Goal: Task Accomplishment & Management: Use online tool/utility

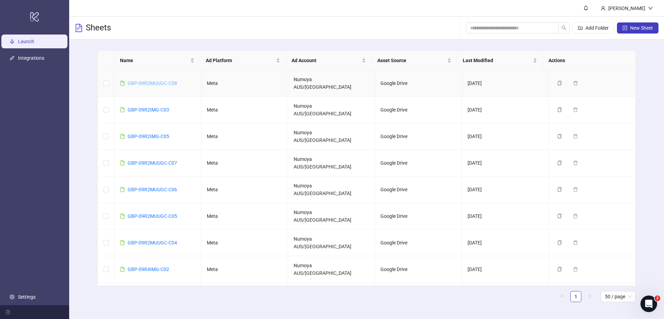
click at [166, 81] on link "GBP-09R2MUUGC-C08" at bounding box center [152, 84] width 49 height 6
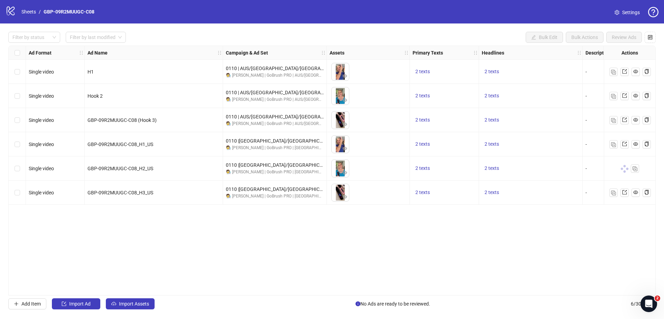
click at [380, 298] on div "Filter by status Filter by last modified Bulk Edit Bulk Actions Review Ads Ad F…" at bounding box center [332, 171] width 664 height 294
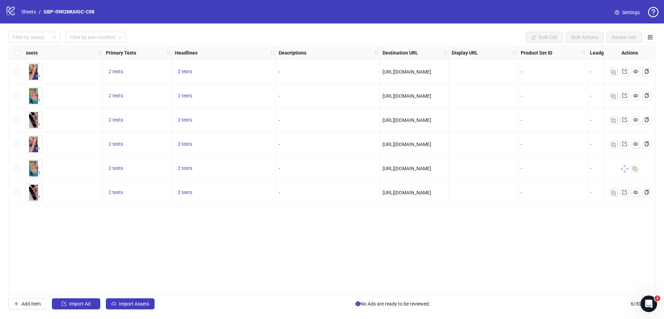
scroll to position [0, 483]
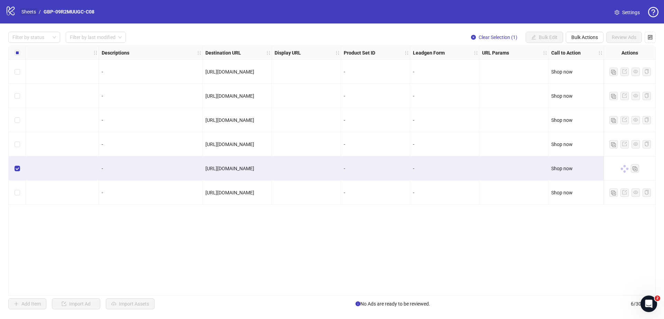
click at [25, 9] on link "Sheets" at bounding box center [28, 12] width 17 height 8
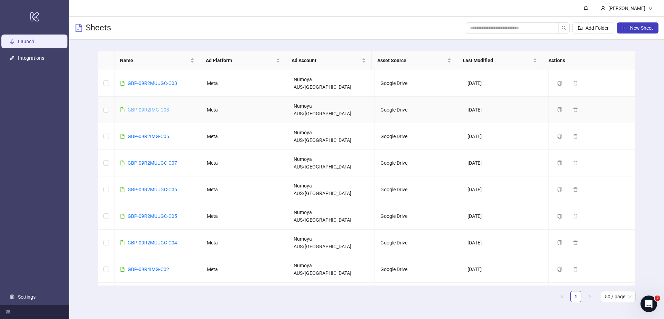
click at [163, 107] on link "GBP-09R2IMG-C03" at bounding box center [148, 110] width 41 height 6
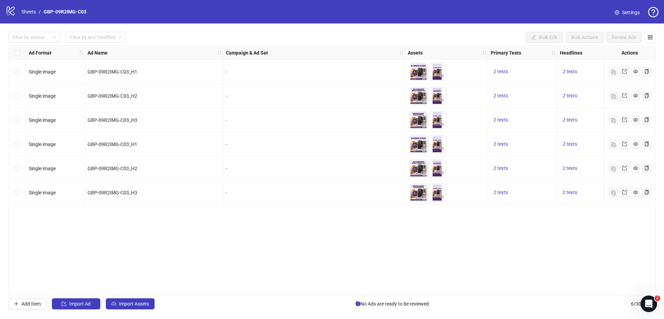
click at [371, 291] on div "Ad Format Ad Name Campaign & Ad Set Assets Primary Texts Headlines Descriptions…" at bounding box center [331, 171] width 647 height 250
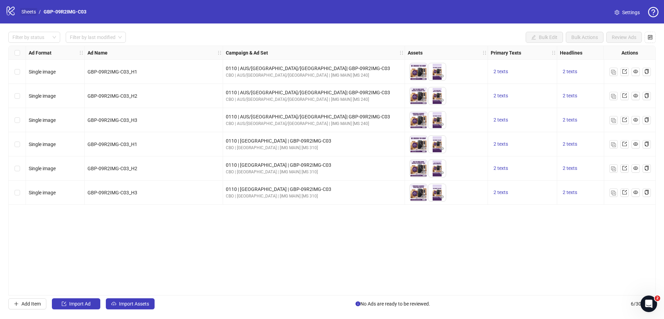
click at [20, 11] on nav "Sheets / GBP-09R2IMG-C03" at bounding box center [54, 12] width 71 height 8
click at [31, 13] on link "Sheets" at bounding box center [28, 12] width 17 height 8
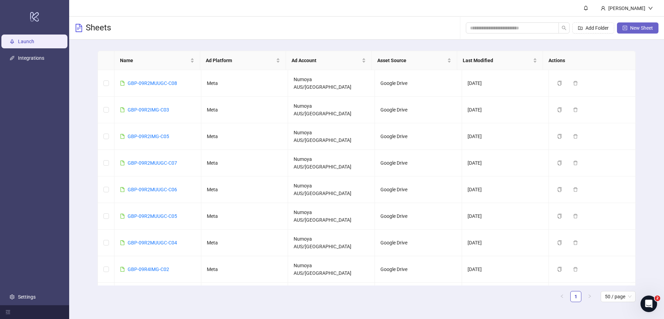
click at [641, 31] on button "New Sheet" at bounding box center [637, 27] width 41 height 11
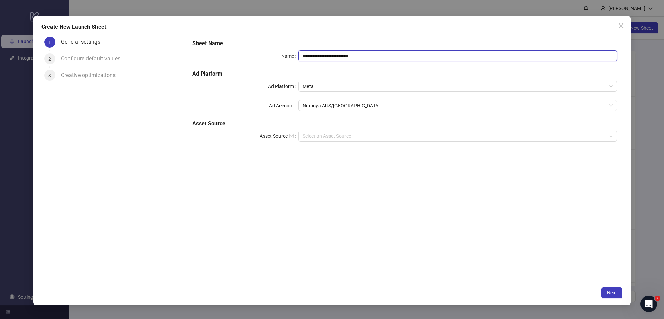
drag, startPoint x: 416, startPoint y: 57, endPoint x: 252, endPoint y: 50, distance: 165.0
click at [252, 50] on div "**********" at bounding box center [404, 95] width 430 height 116
paste input "text"
type input "**********"
click at [344, 138] on input "Asset Source" at bounding box center [454, 136] width 304 height 10
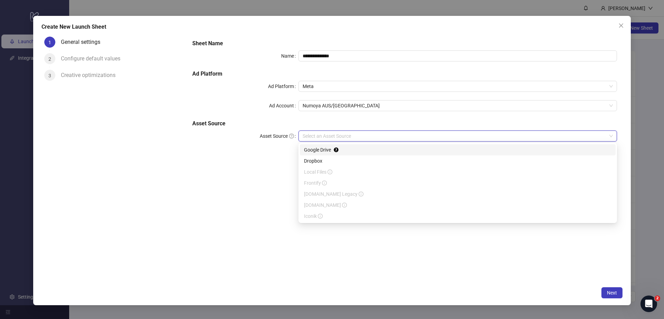
click at [323, 135] on input "Asset Source" at bounding box center [454, 136] width 304 height 10
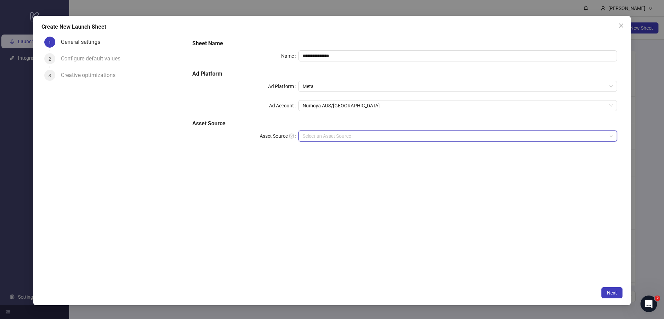
click at [324, 135] on input "Asset Source" at bounding box center [454, 136] width 304 height 10
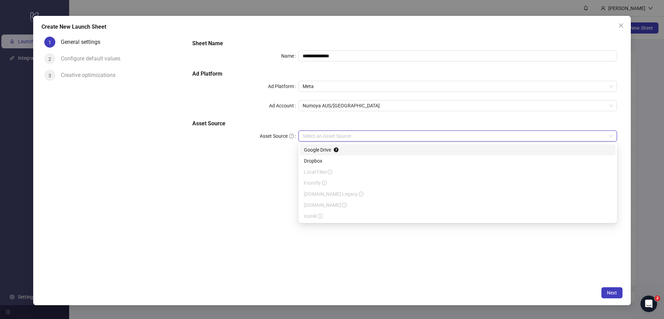
click at [331, 150] on div "Google Drive" at bounding box center [457, 150] width 307 height 8
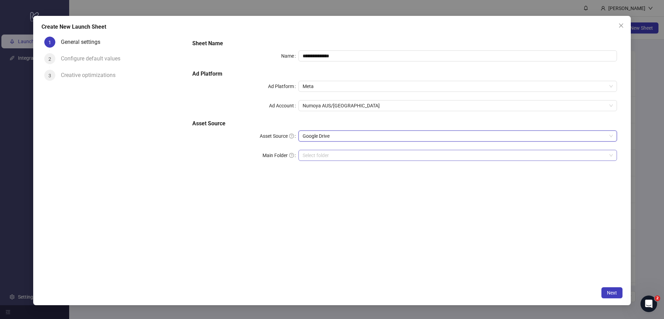
click at [332, 150] on input "Main Folder" at bounding box center [454, 155] width 304 height 10
click at [329, 155] on input "Main Folder" at bounding box center [454, 155] width 304 height 10
click at [610, 292] on span "Next" at bounding box center [612, 293] width 10 height 6
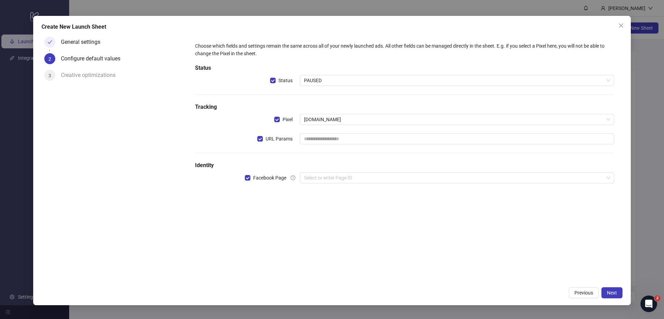
click at [254, 140] on div "URL Params" at bounding box center [247, 138] width 105 height 11
click at [257, 140] on div "URL Params" at bounding box center [247, 138] width 105 height 11
click at [318, 180] on input "search" at bounding box center [454, 178] width 300 height 10
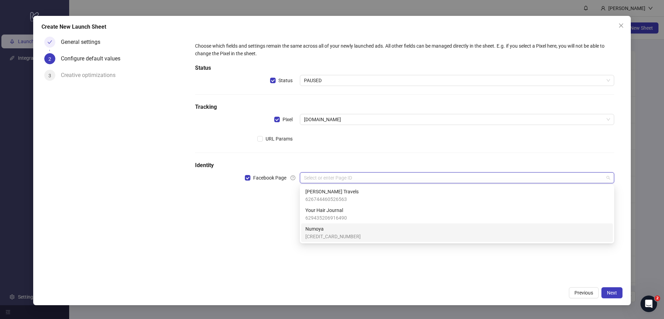
click at [330, 231] on span "Numoya" at bounding box center [332, 229] width 55 height 8
click at [267, 218] on form "Choose which fields and settings remain the same across all of your newly launc…" at bounding box center [404, 127] width 435 height 186
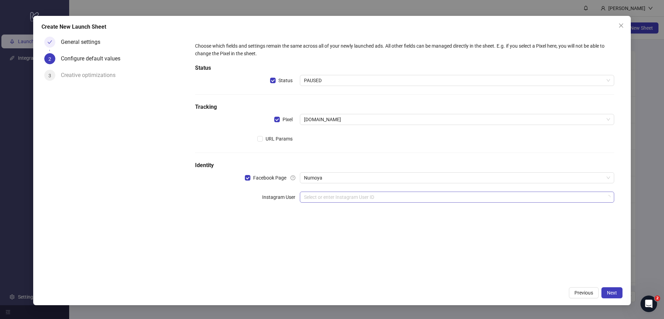
click at [336, 197] on input "search" at bounding box center [454, 197] width 300 height 10
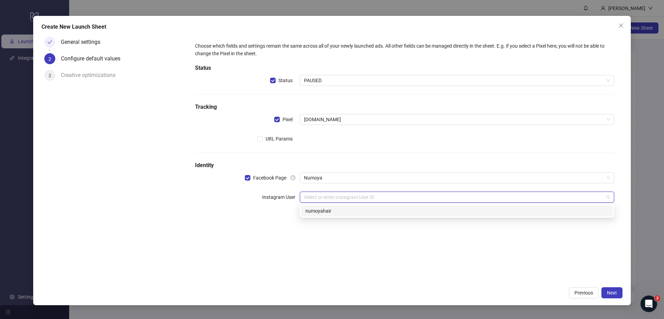
click at [342, 213] on div "numoyahair" at bounding box center [456, 211] width 303 height 8
click at [360, 262] on div "Choose which fields and settings remain the same across all of your newly launc…" at bounding box center [404, 159] width 435 height 250
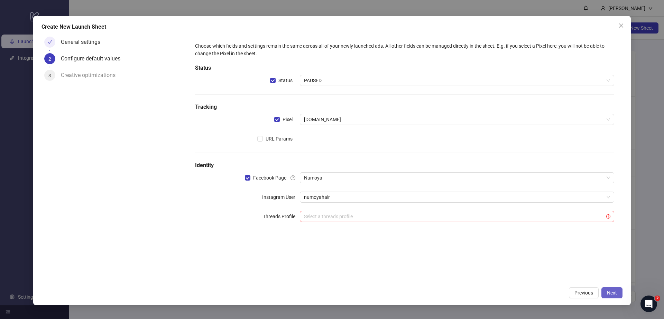
click at [619, 293] on button "Next" at bounding box center [611, 293] width 21 height 11
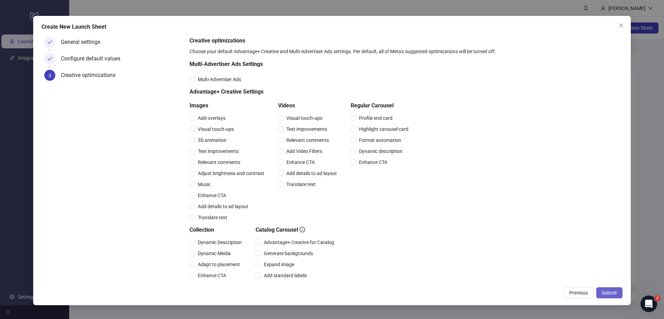
click at [610, 288] on button "Submit" at bounding box center [609, 293] width 26 height 11
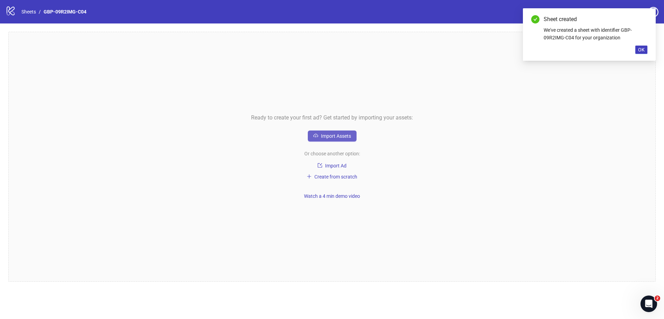
click at [327, 136] on span "Import Assets" at bounding box center [336, 136] width 30 height 6
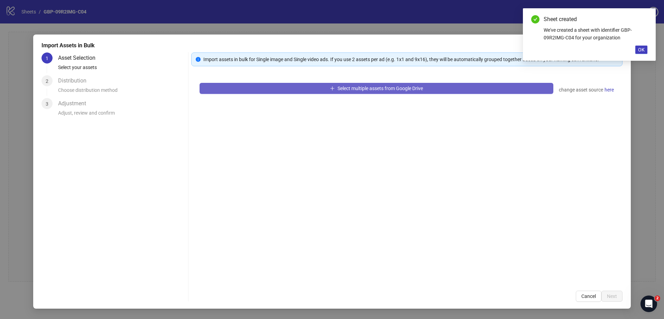
click at [351, 88] on span "Select multiple assets from Google Drive" at bounding box center [379, 89] width 85 height 6
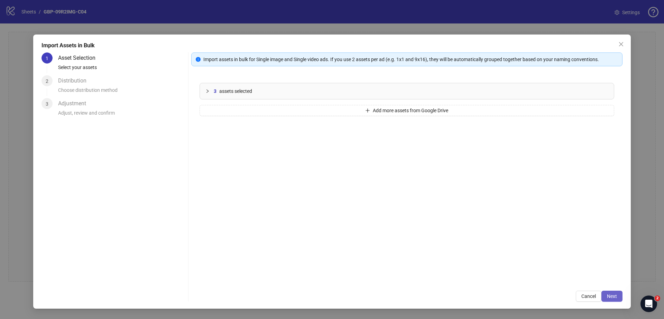
click at [615, 297] on span "Next" at bounding box center [612, 297] width 10 height 6
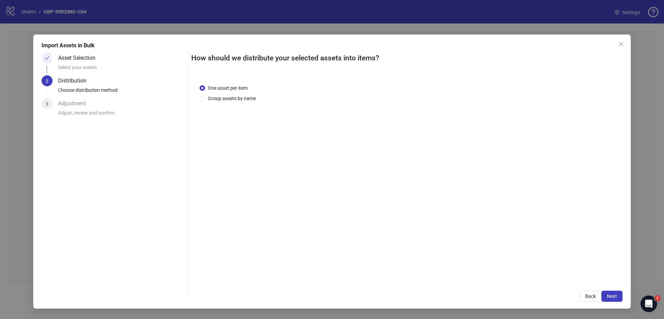
click at [615, 298] on span "Next" at bounding box center [612, 297] width 10 height 6
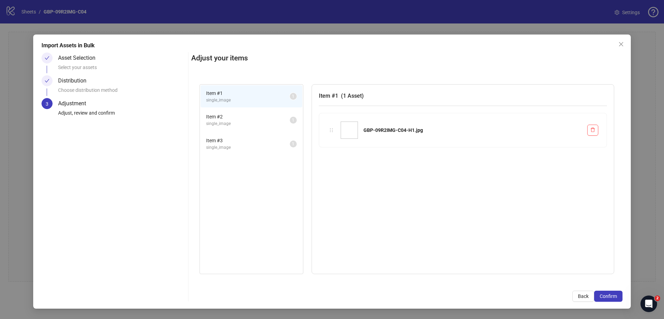
click at [615, 298] on span "Confirm" at bounding box center [607, 297] width 17 height 6
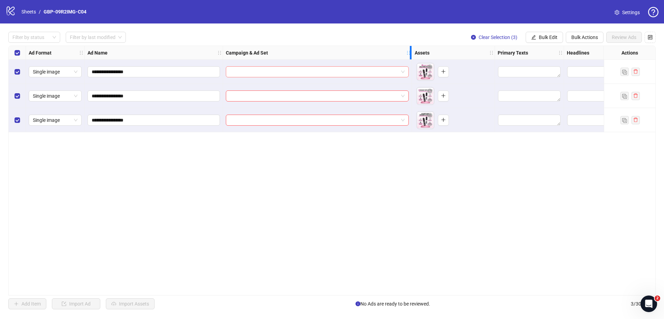
drag, startPoint x: 325, startPoint y: 55, endPoint x: 407, endPoint y: 69, distance: 83.5
click at [410, 60] on div "**********" at bounding box center [450, 89] width 883 height 86
drag, startPoint x: 348, startPoint y: 198, endPoint x: 306, endPoint y: 76, distance: 129.1
click at [348, 198] on div "**********" at bounding box center [331, 171] width 647 height 250
click at [442, 73] on icon "plus" at bounding box center [443, 71] width 5 height 5
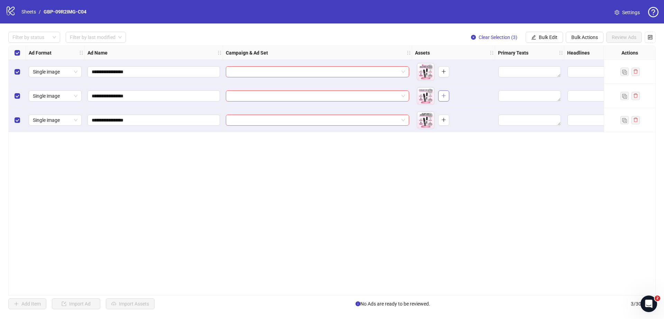
click at [442, 94] on icon "plus" at bounding box center [443, 95] width 5 height 5
click at [443, 118] on icon "plus" at bounding box center [443, 120] width 5 height 5
click at [350, 71] on input "search" at bounding box center [314, 72] width 169 height 10
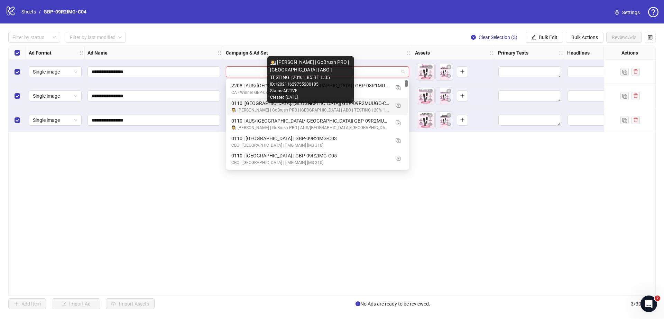
scroll to position [24, 0]
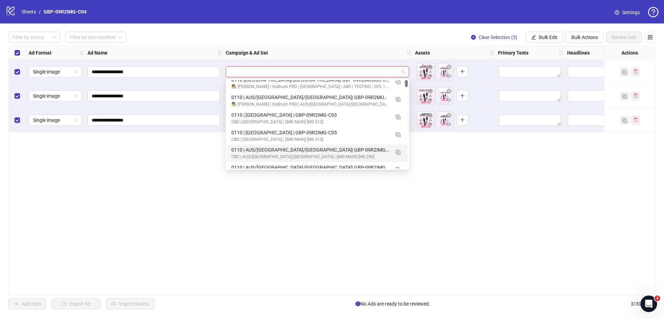
click at [397, 151] on img "button" at bounding box center [397, 152] width 5 height 5
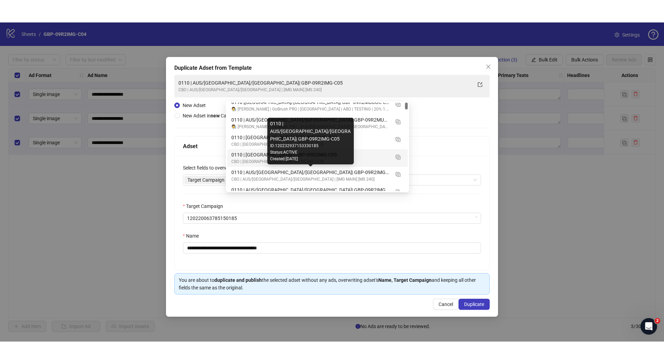
scroll to position [0, 0]
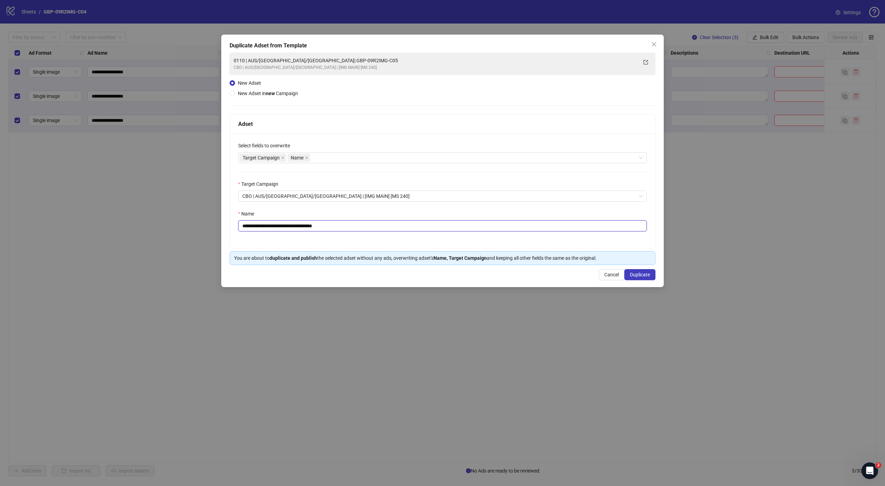
click at [309, 226] on input "**********" at bounding box center [442, 225] width 408 height 11
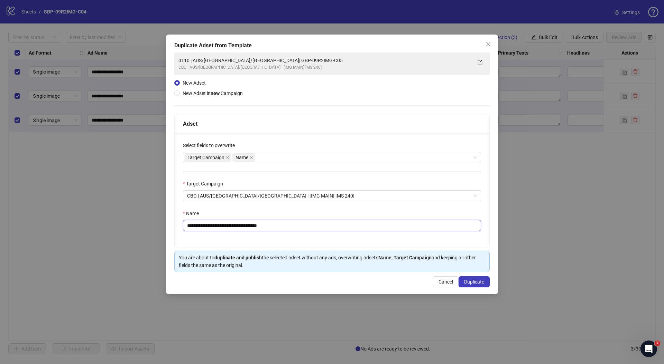
click at [234, 229] on input "**********" at bounding box center [332, 225] width 298 height 11
drag, startPoint x: 231, startPoint y: 226, endPoint x: 311, endPoint y: 230, distance: 79.6
click at [311, 230] on input "**********" at bounding box center [332, 225] width 298 height 11
paste input "text"
type input "**********"
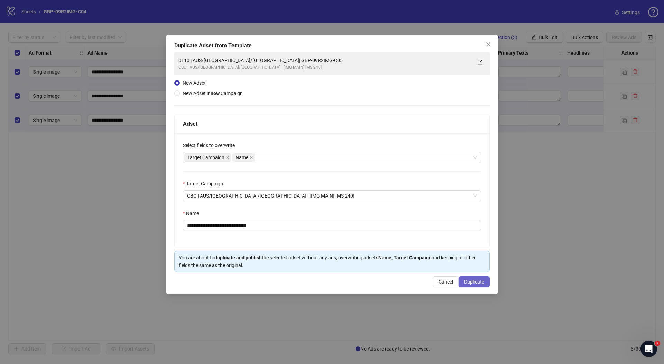
click at [471, 282] on span "Duplicate" at bounding box center [474, 282] width 20 height 6
click at [234, 226] on div "**********" at bounding box center [331, 193] width 647 height 295
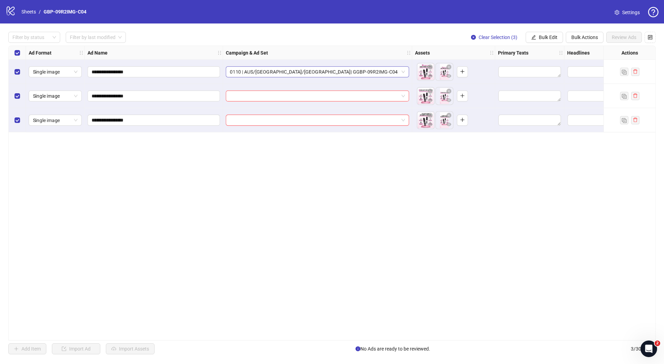
click at [274, 72] on span "0110 | AUS/[GEOGRAPHIC_DATA]/[GEOGRAPHIC_DATA]| GGBP-09R2IMG-C04" at bounding box center [317, 72] width 175 height 10
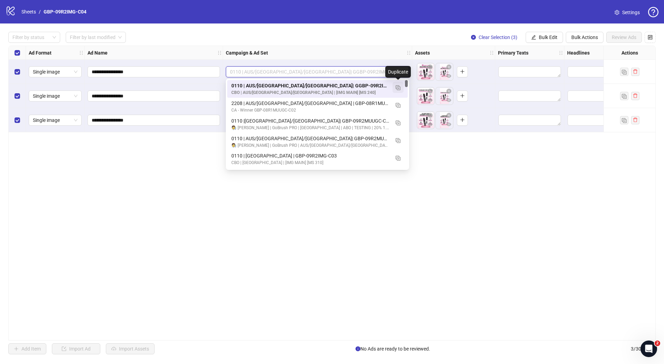
click at [396, 87] on img "button" at bounding box center [397, 87] width 5 height 5
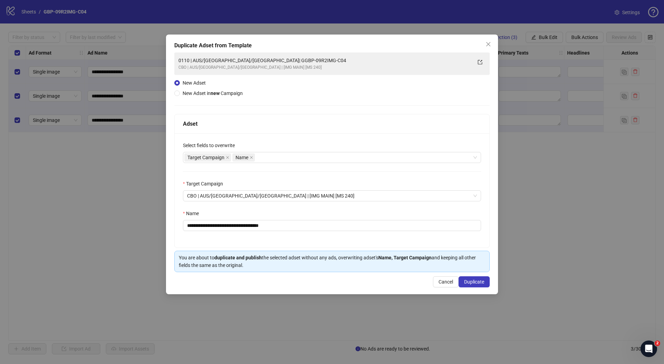
click at [224, 239] on div "**********" at bounding box center [332, 190] width 314 height 114
drag, startPoint x: 230, startPoint y: 227, endPoint x: 341, endPoint y: 231, distance: 110.7
click at [341, 231] on input "**********" at bounding box center [332, 225] width 298 height 11
paste input "text"
type input "**********"
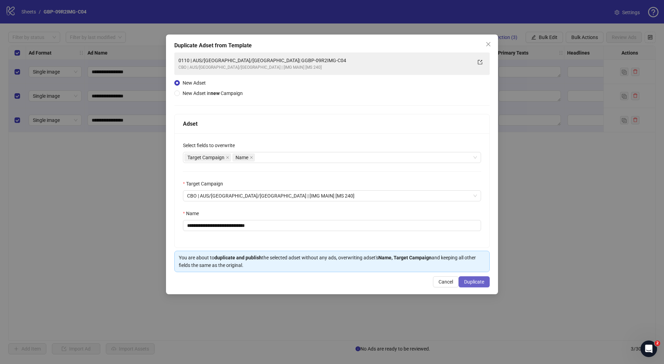
click at [477, 281] on span "Duplicate" at bounding box center [474, 282] width 20 height 6
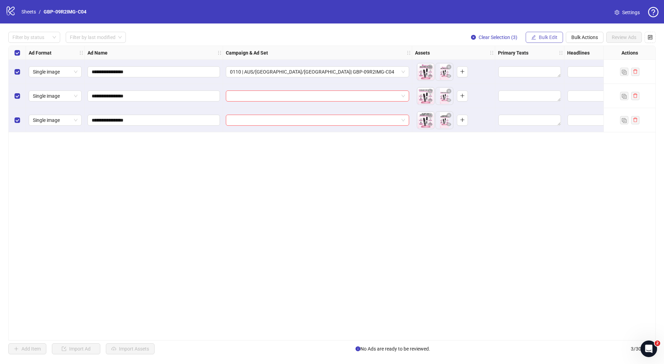
click at [532, 37] on icon "edit" at bounding box center [533, 37] width 4 height 4
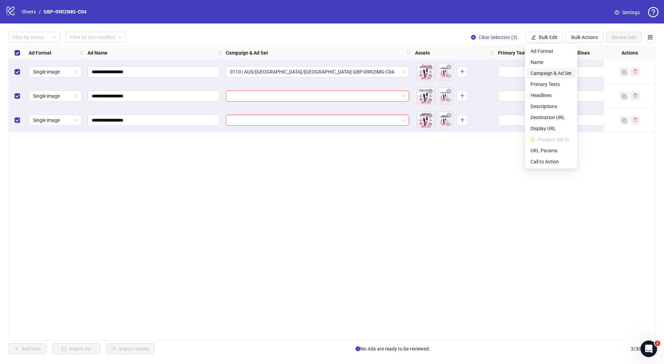
click at [543, 72] on span "Campaign & Ad Set" at bounding box center [550, 73] width 41 height 8
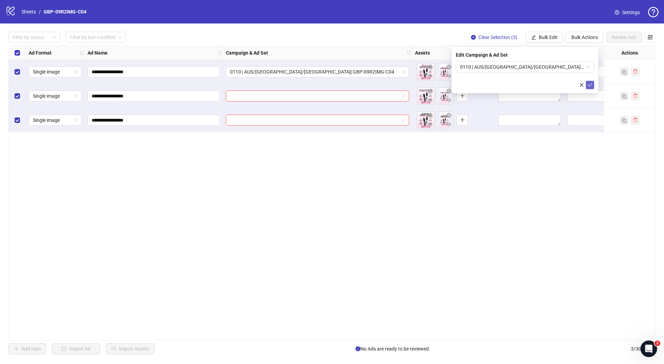
click at [588, 85] on icon "check" at bounding box center [590, 84] width 4 height 3
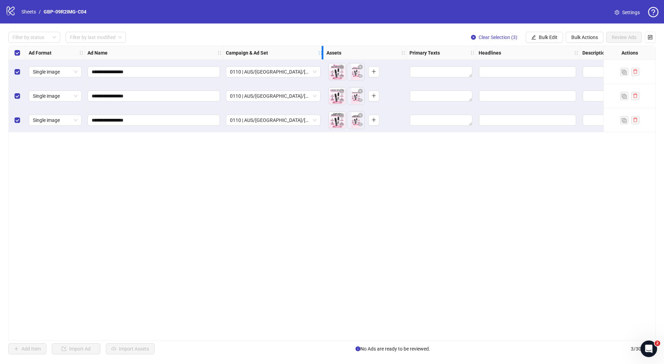
drag, startPoint x: 408, startPoint y: 51, endPoint x: 319, endPoint y: 56, distance: 88.6
click at [319, 56] on div "Campaign & Ad Set" at bounding box center [273, 53] width 101 height 14
click at [429, 172] on div "**********" at bounding box center [331, 193] width 647 height 295
click at [516, 71] on input "Edit values" at bounding box center [527, 71] width 97 height 11
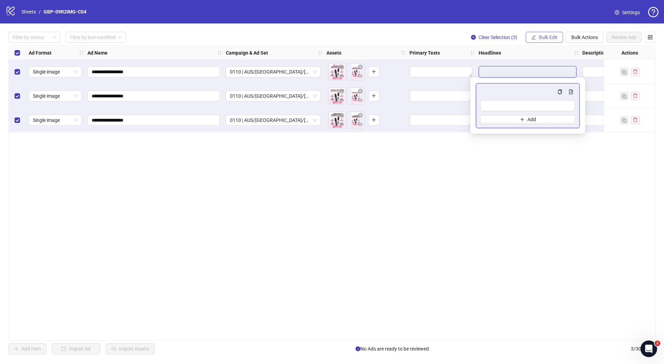
click at [541, 38] on span "Bulk Edit" at bounding box center [547, 38] width 19 height 6
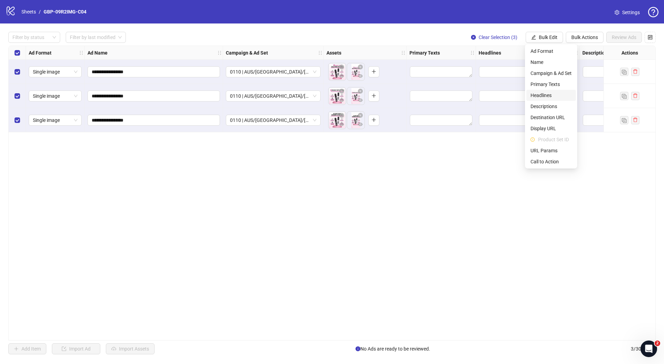
click at [541, 95] on span "Headlines" at bounding box center [550, 96] width 41 height 8
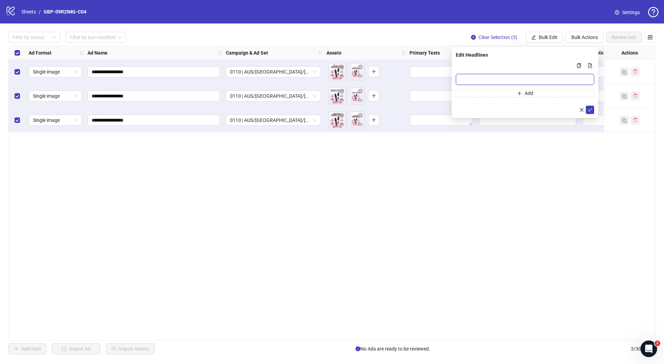
click at [472, 77] on input "Multi-input container - paste or copy values" at bounding box center [524, 79] width 138 height 11
paste input "*******"
type input "*******"
click at [482, 92] on button "Add" at bounding box center [524, 93] width 138 height 8
click at [482, 96] on input "Multi-input container - paste or copy values" at bounding box center [522, 95] width 124 height 8
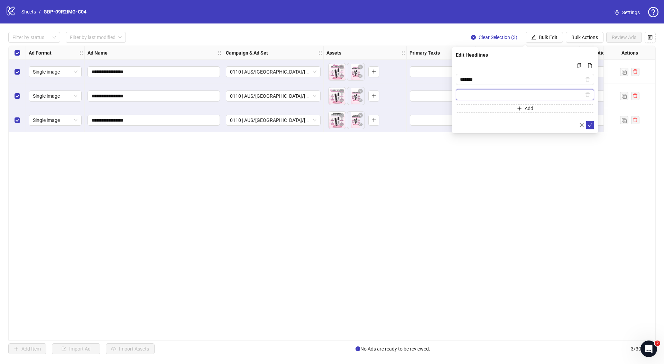
paste input "**********"
type input "**********"
click at [593, 124] on button "submit" at bounding box center [589, 125] width 8 height 8
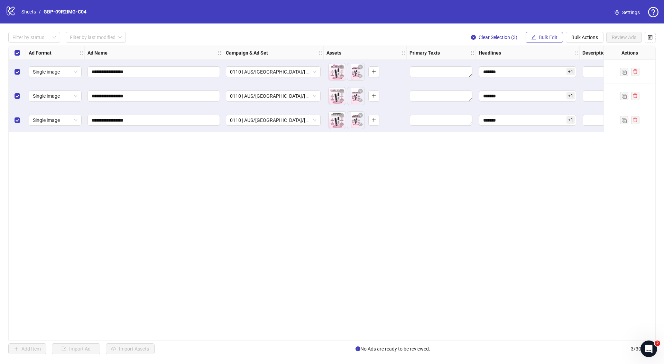
click at [542, 41] on button "Bulk Edit" at bounding box center [543, 37] width 37 height 11
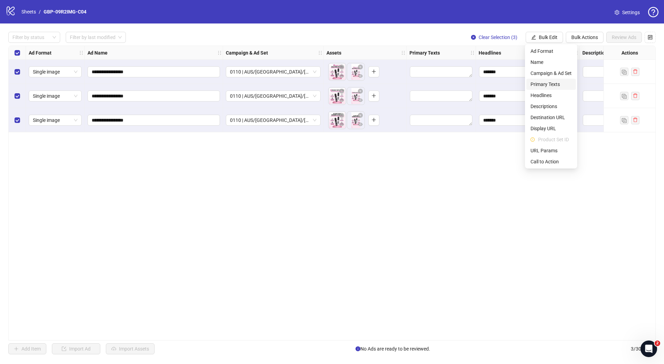
click at [544, 83] on span "Primary Texts" at bounding box center [550, 85] width 41 height 8
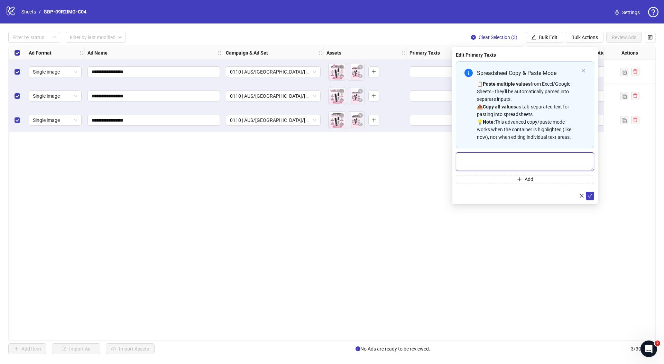
click at [491, 161] on textarea "Multi-text input container - paste or copy values" at bounding box center [524, 161] width 138 height 19
paste textarea "**********"
type textarea "**********"
click at [499, 177] on button "Add" at bounding box center [524, 179] width 138 height 8
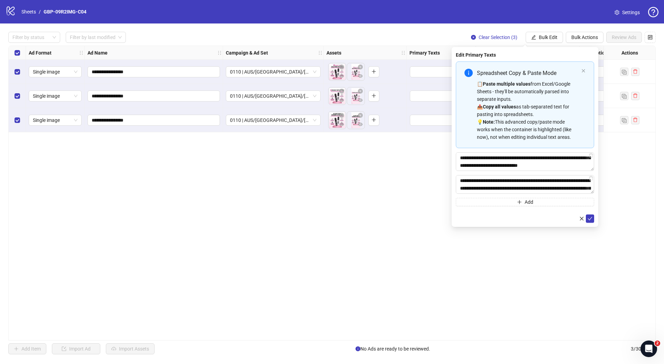
scroll to position [44, 0]
type textarea "**********"
drag, startPoint x: 591, startPoint y: 218, endPoint x: 572, endPoint y: 201, distance: 25.7
click at [591, 218] on icon "check" at bounding box center [589, 218] width 5 height 5
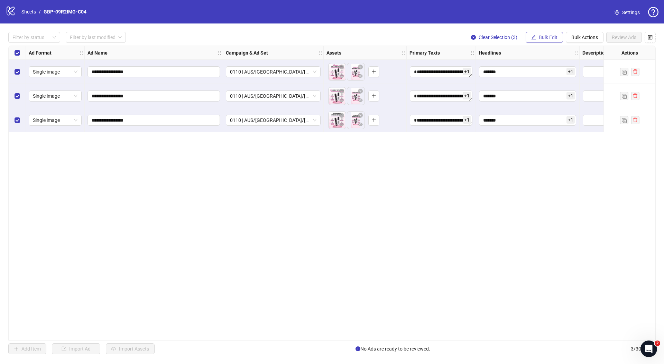
click at [547, 35] on span "Bulk Edit" at bounding box center [547, 38] width 19 height 6
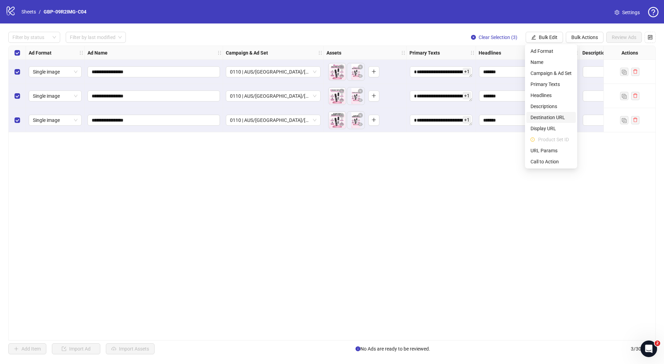
click at [555, 116] on span "Destination URL" at bounding box center [550, 118] width 41 height 8
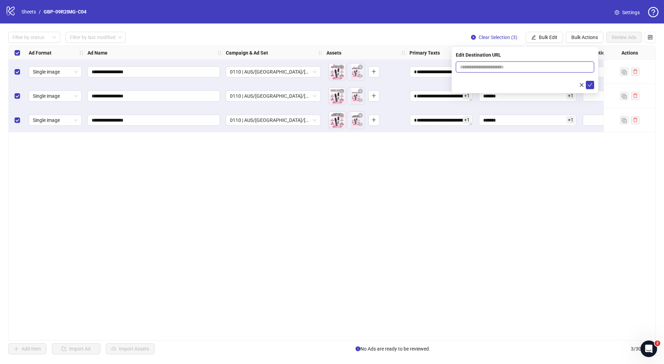
click at [505, 68] on input "text" at bounding box center [522, 67] width 124 height 8
paste input "**********"
type input "**********"
drag, startPoint x: 591, startPoint y: 85, endPoint x: 577, endPoint y: 69, distance: 20.4
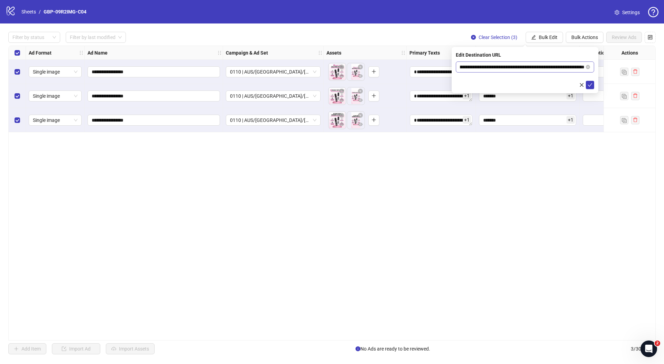
click at [591, 85] on icon "check" at bounding box center [589, 85] width 5 height 5
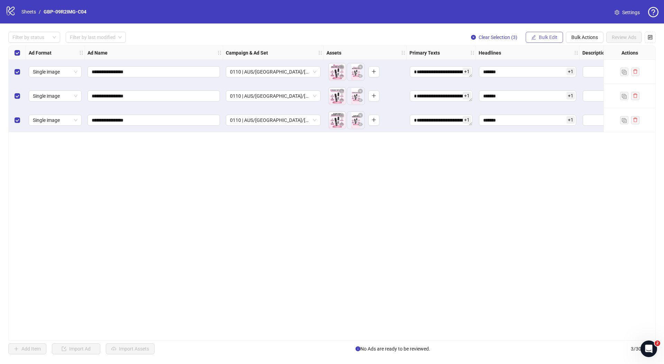
click at [550, 37] on span "Bulk Edit" at bounding box center [547, 38] width 19 height 6
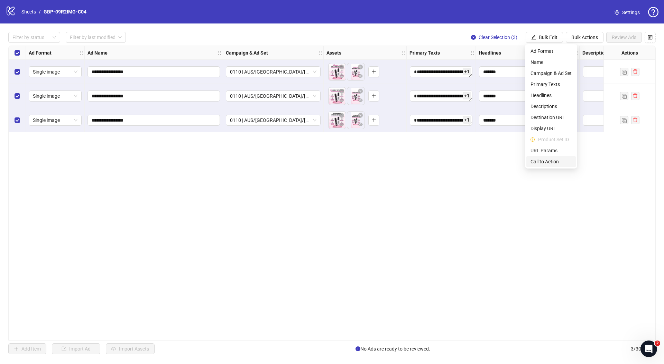
click at [552, 162] on span "Call to Action" at bounding box center [550, 162] width 41 height 8
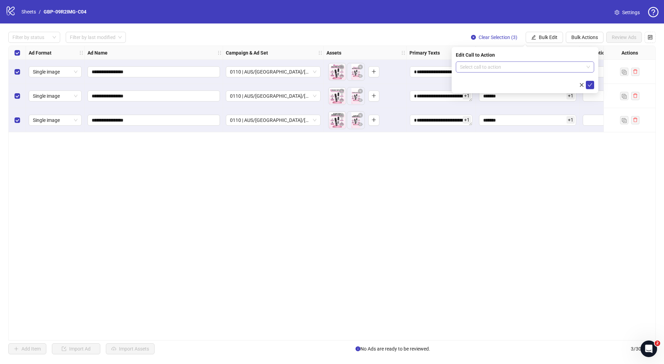
click at [478, 66] on input "search" at bounding box center [522, 67] width 124 height 10
type input "****"
click at [480, 79] on div "Shop now" at bounding box center [524, 81] width 127 height 8
click at [590, 83] on icon "check" at bounding box center [589, 85] width 5 height 5
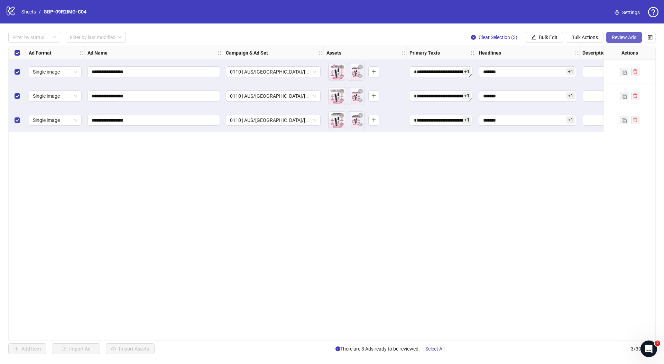
click at [624, 38] on span "Review Ads" at bounding box center [623, 38] width 25 height 6
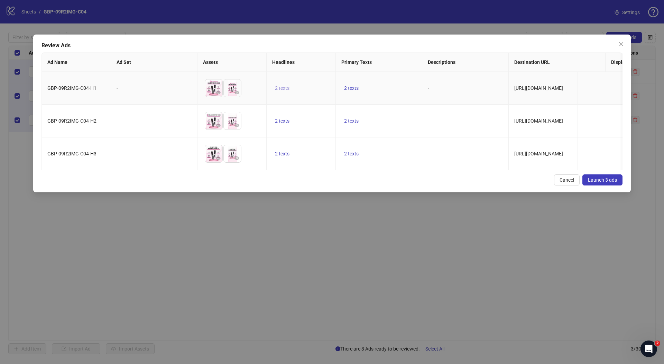
click at [279, 88] on span "2 texts" at bounding box center [282, 88] width 15 height 6
click at [394, 81] on button "button" at bounding box center [389, 83] width 11 height 11
click at [395, 126] on td "2 texts" at bounding box center [379, 121] width 86 height 33
drag, startPoint x: 348, startPoint y: 90, endPoint x: 362, endPoint y: 90, distance: 13.8
click at [348, 89] on span "2 texts" at bounding box center [351, 88] width 15 height 6
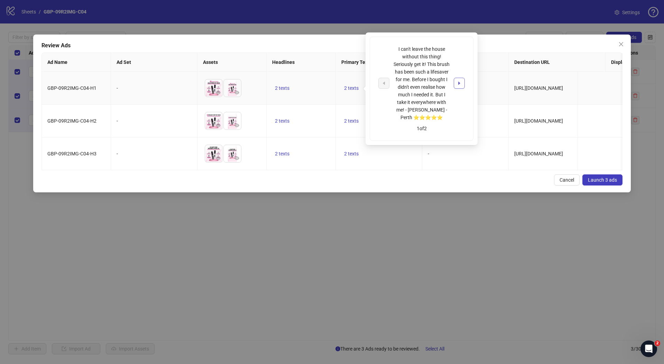
click at [455, 87] on button "button" at bounding box center [458, 83] width 11 height 11
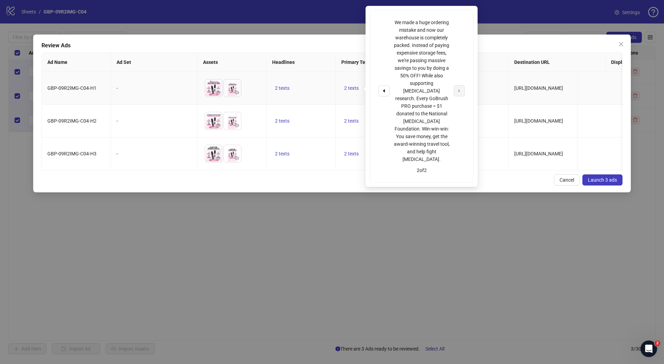
click at [483, 116] on td "-" at bounding box center [465, 121] width 86 height 33
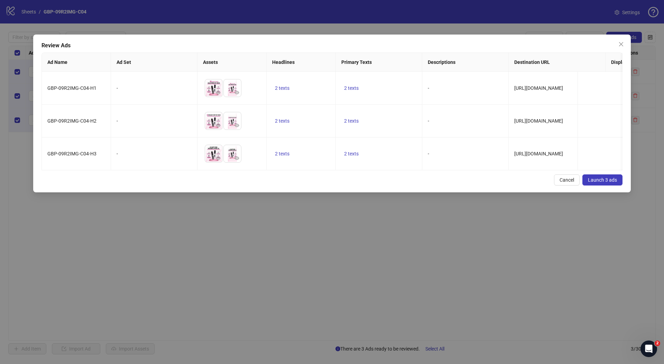
click at [593, 183] on span "Launch 3 ads" at bounding box center [602, 180] width 29 height 6
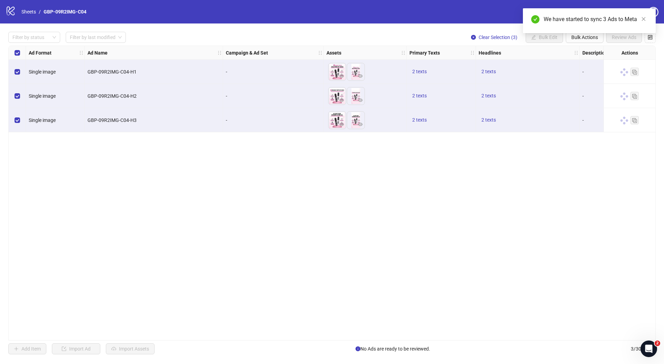
click at [576, 33] on div "We have started to sync 3 Ads to Meta" at bounding box center [589, 20] width 133 height 25
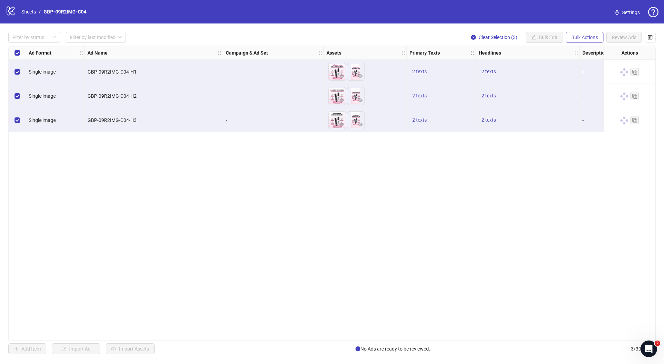
click at [581, 39] on span "Bulk Actions" at bounding box center [584, 38] width 27 height 6
click at [583, 74] on span "Duplicate with assets" at bounding box center [593, 73] width 47 height 8
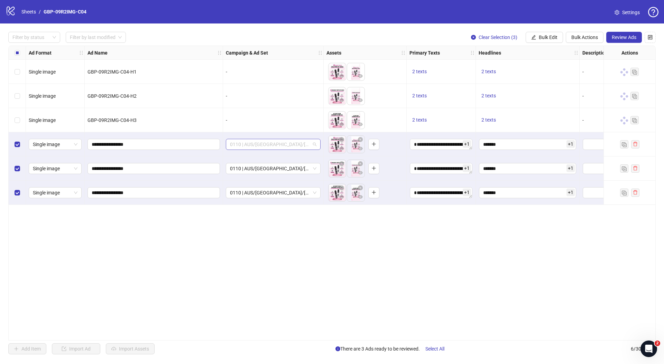
click at [271, 143] on span "0110 | AUS/[GEOGRAPHIC_DATA]/[GEOGRAPHIC_DATA]| GBP-09R2IMG-C04" at bounding box center [273, 144] width 86 height 10
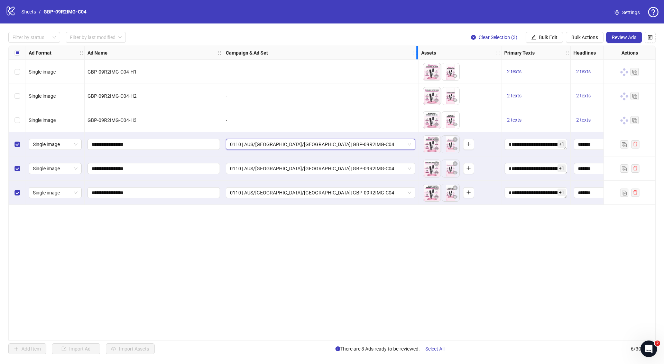
drag, startPoint x: 321, startPoint y: 53, endPoint x: 414, endPoint y: 70, distance: 94.3
click at [418, 65] on div "**********" at bounding box center [454, 125] width 890 height 159
click at [301, 144] on span "0110 | AUS/[GEOGRAPHIC_DATA]/[GEOGRAPHIC_DATA]| GBP-09R2IMG-C04" at bounding box center [321, 144] width 183 height 10
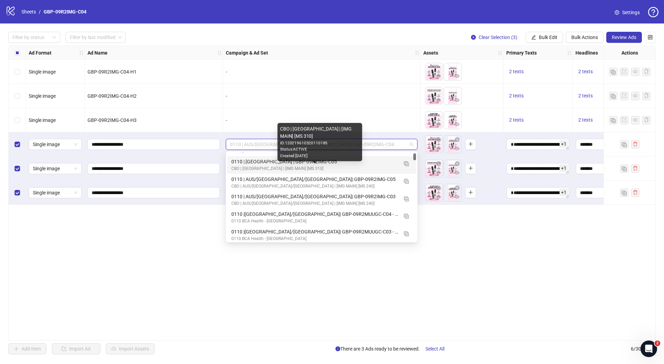
scroll to position [87, 0]
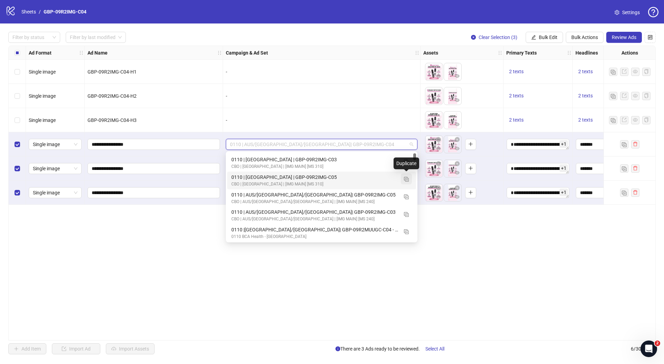
click at [404, 179] on img "button" at bounding box center [406, 179] width 5 height 5
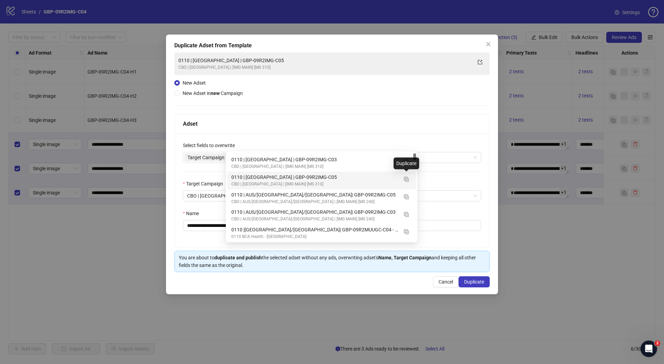
scroll to position [63, 0]
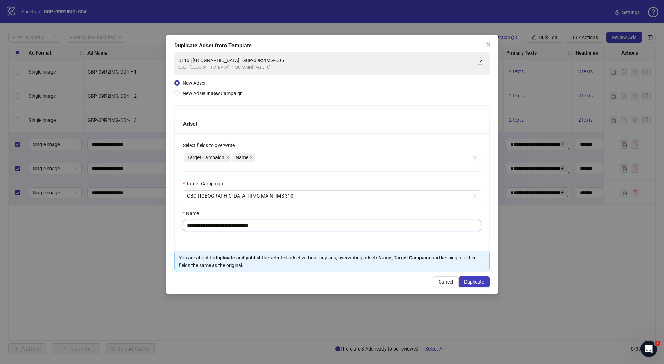
drag, startPoint x: 215, startPoint y: 226, endPoint x: 332, endPoint y: 231, distance: 117.6
click at [332, 231] on input "**********" at bounding box center [332, 225] width 298 height 11
paste input "text"
type input "**********"
click at [481, 284] on span "Duplicate" at bounding box center [474, 282] width 20 height 6
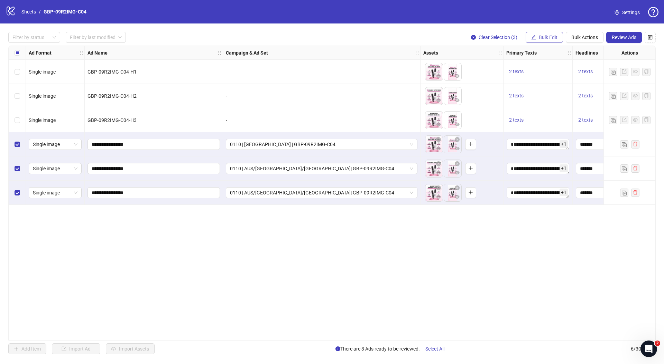
click at [532, 36] on icon "edit" at bounding box center [533, 37] width 5 height 5
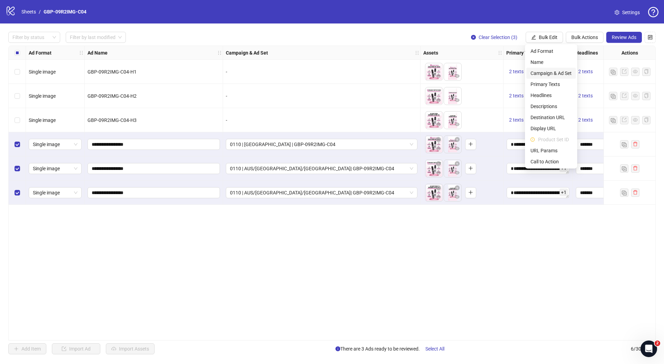
click at [548, 72] on span "Campaign & Ad Set" at bounding box center [550, 73] width 41 height 8
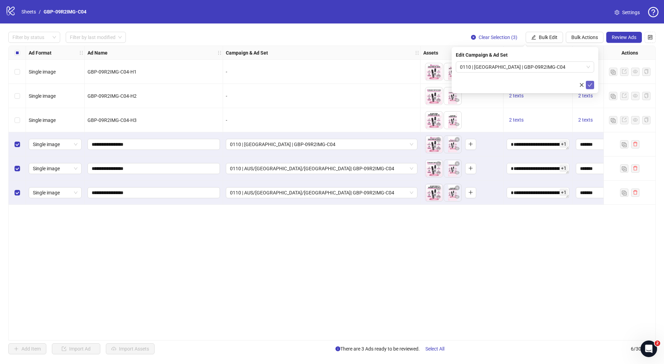
click at [589, 84] on icon "check" at bounding box center [589, 85] width 5 height 5
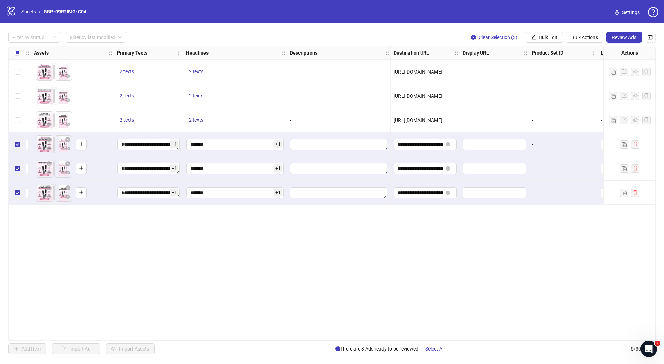
scroll to position [0, 406]
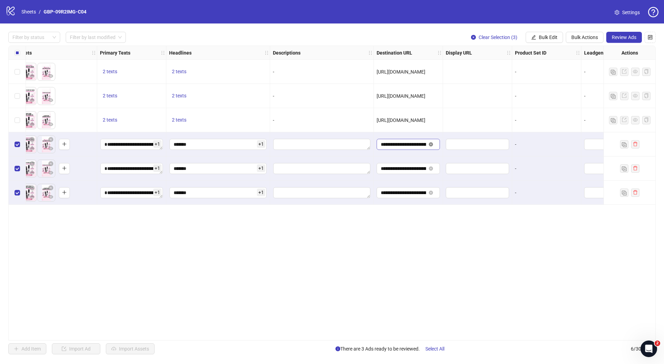
click at [432, 143] on icon "close-circle" at bounding box center [431, 144] width 4 height 4
click at [387, 146] on input "text" at bounding box center [400, 145] width 40 height 8
paste input "**********"
type input "**********"
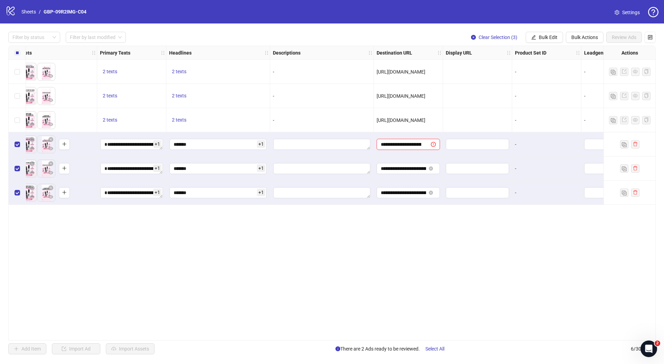
scroll to position [0, 57]
click at [410, 254] on div "**********" at bounding box center [331, 193] width 647 height 295
click at [543, 33] on button "Bulk Edit" at bounding box center [543, 37] width 37 height 11
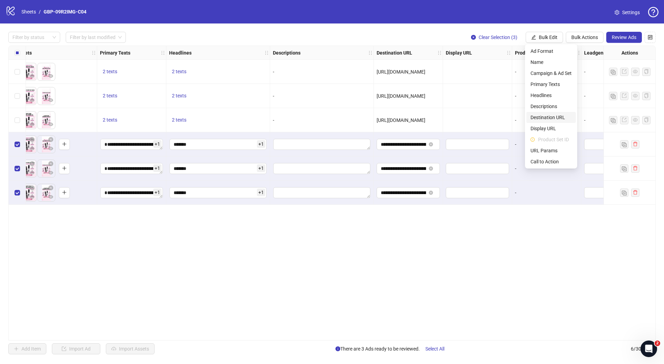
click at [557, 119] on span "Destination URL" at bounding box center [550, 118] width 41 height 8
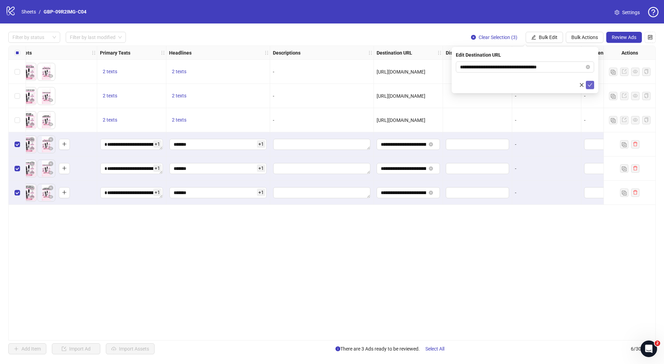
click at [592, 84] on icon "check" at bounding box center [589, 85] width 5 height 5
click at [618, 32] on button "Review Ads" at bounding box center [624, 37] width 36 height 11
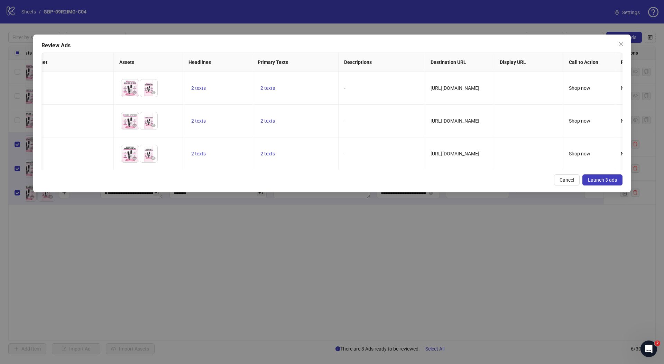
scroll to position [0, 0]
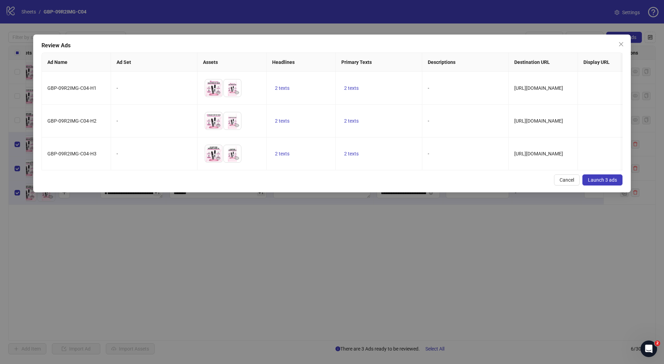
click at [602, 183] on span "Launch 3 ads" at bounding box center [602, 180] width 29 height 6
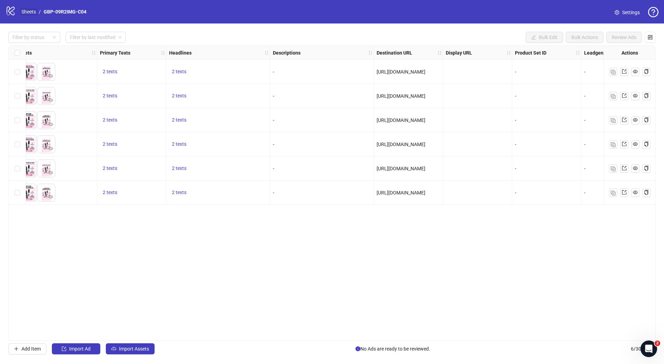
click at [28, 12] on link "Sheets" at bounding box center [28, 12] width 17 height 8
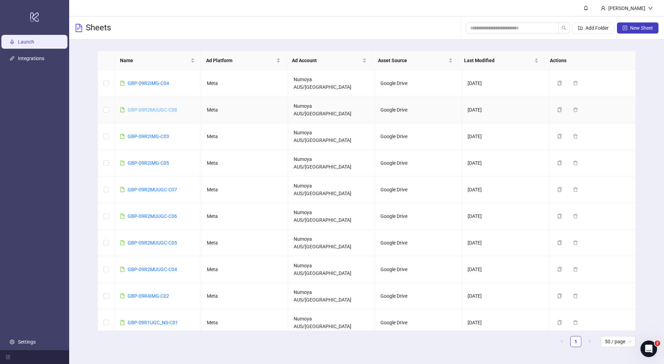
click at [137, 107] on link "GBP-09R2MUUGC-C08" at bounding box center [152, 110] width 49 height 6
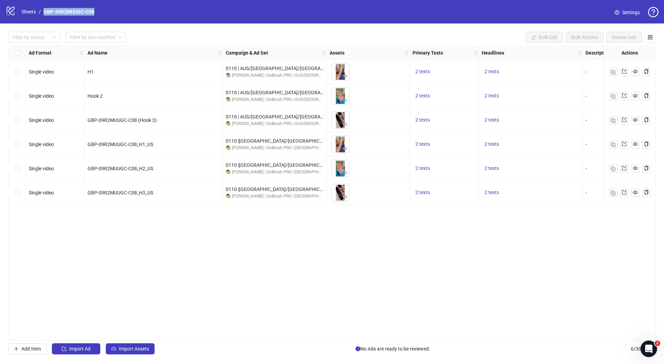
drag, startPoint x: 106, startPoint y: 13, endPoint x: 44, endPoint y: 11, distance: 62.3
click at [44, 11] on div "logo/logo-mobile Sheets / GBP-09R2MUUGC-C08 Settings" at bounding box center [332, 12] width 652 height 12
copy link "GBP-09R2MUUGC-C08"
click at [156, 187] on div "GBP-09R2MUUGC-C08_H3_US" at bounding box center [154, 193] width 138 height 24
click at [165, 204] on div "GBP-09R2MUUGC-C08_H3_US" at bounding box center [154, 193] width 138 height 24
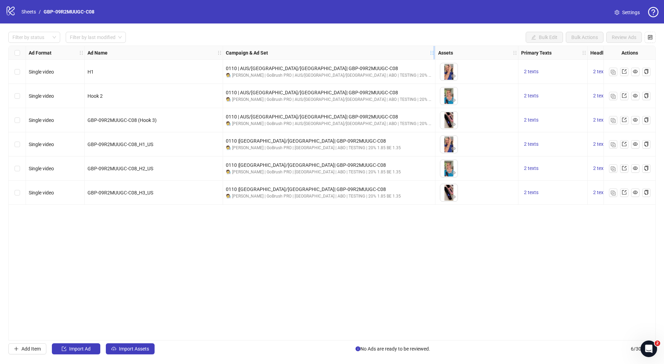
drag, startPoint x: 324, startPoint y: 51, endPoint x: 433, endPoint y: 57, distance: 109.4
click at [433, 57] on div "Resize Campaign & Ad Set column" at bounding box center [434, 52] width 2 height 13
click at [414, 218] on div "Ad Format Ad Name Campaign & Ad Set Assets Primary Texts Headlines Descriptions…" at bounding box center [331, 193] width 647 height 295
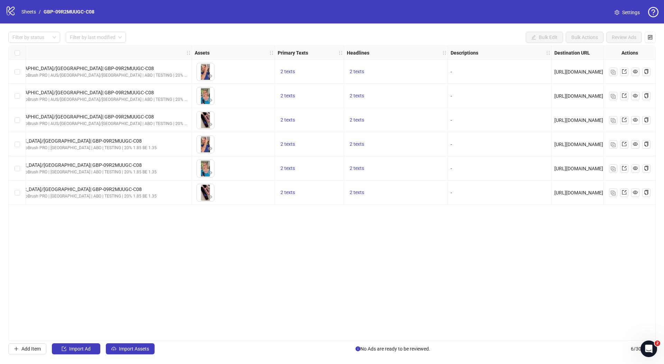
scroll to position [0, 222]
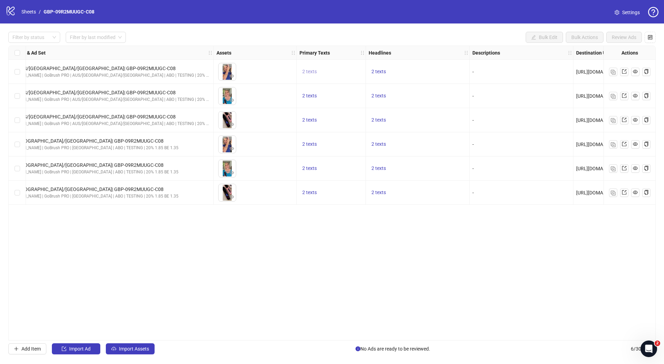
click at [309, 69] on span "2 texts" at bounding box center [309, 72] width 15 height 6
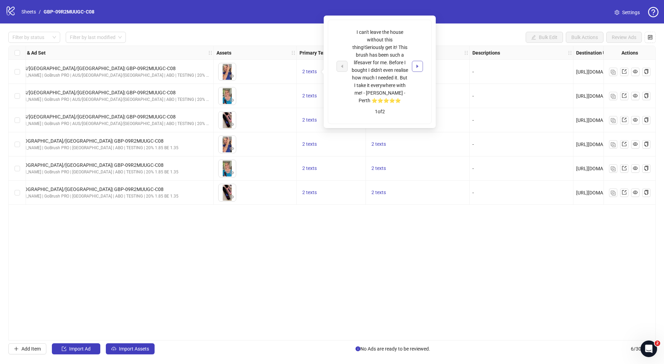
click at [419, 66] on icon "caret-right" at bounding box center [417, 66] width 5 height 5
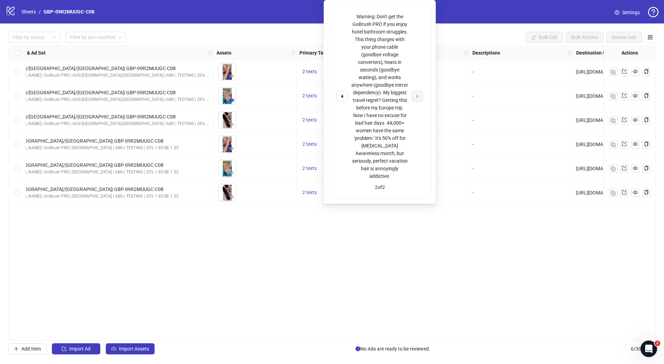
drag, startPoint x: 392, startPoint y: 225, endPoint x: 232, endPoint y: 102, distance: 202.1
click at [392, 225] on div "Ad Format Ad Name Campaign & Ad Set Assets Primary Texts Headlines Descriptions…" at bounding box center [331, 193] width 647 height 295
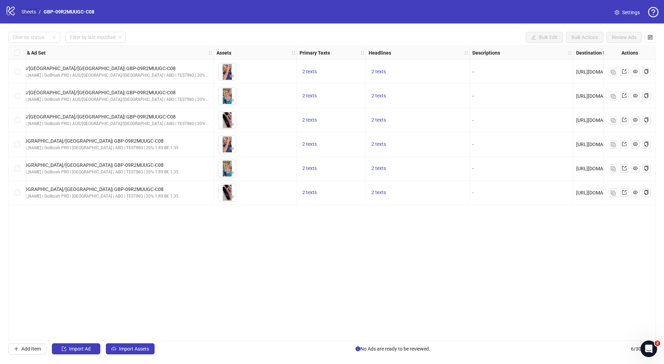
click at [25, 10] on link "Sheets" at bounding box center [28, 12] width 17 height 8
